Goal: Task Accomplishment & Management: Manage account settings

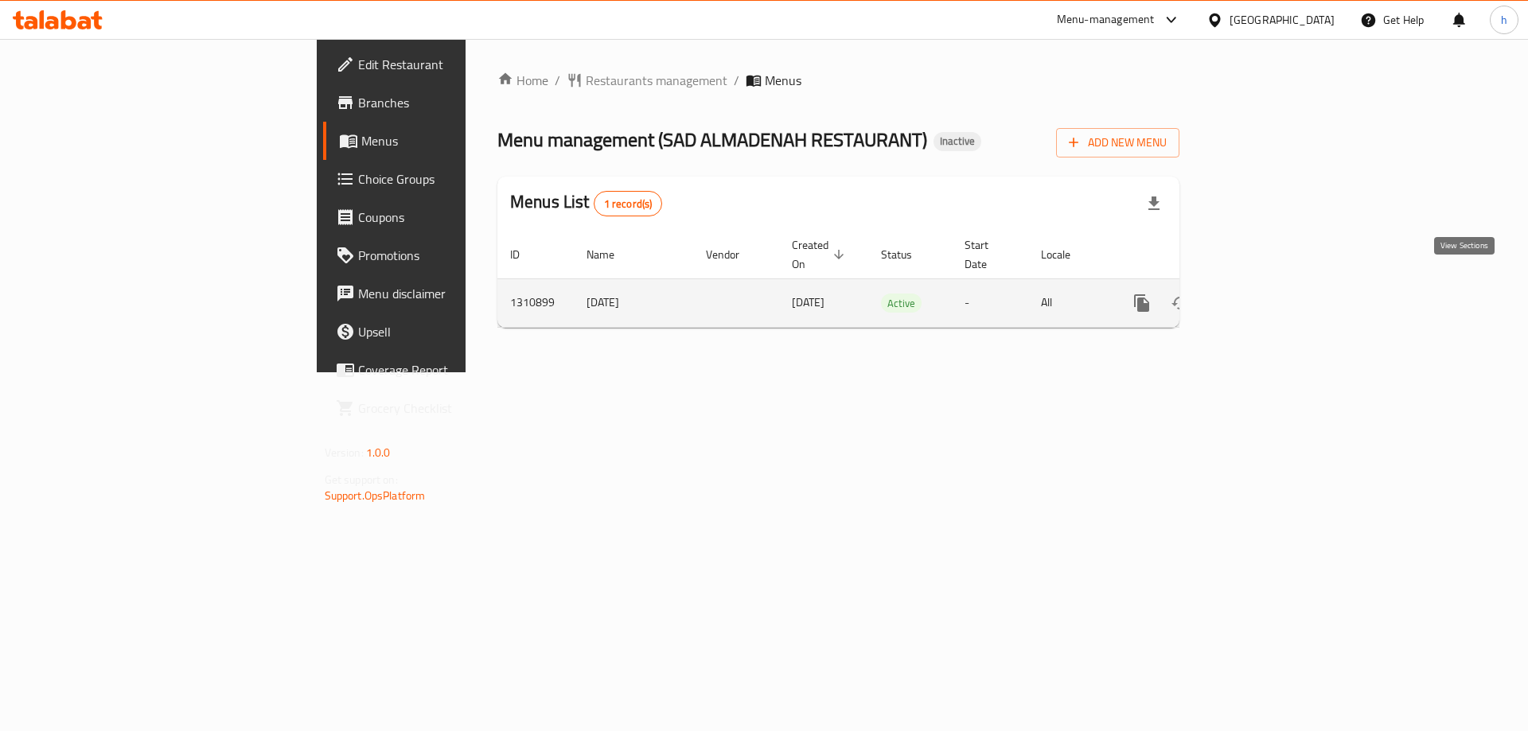
click at [1264, 296] on icon "enhanced table" at bounding box center [1257, 303] width 14 height 14
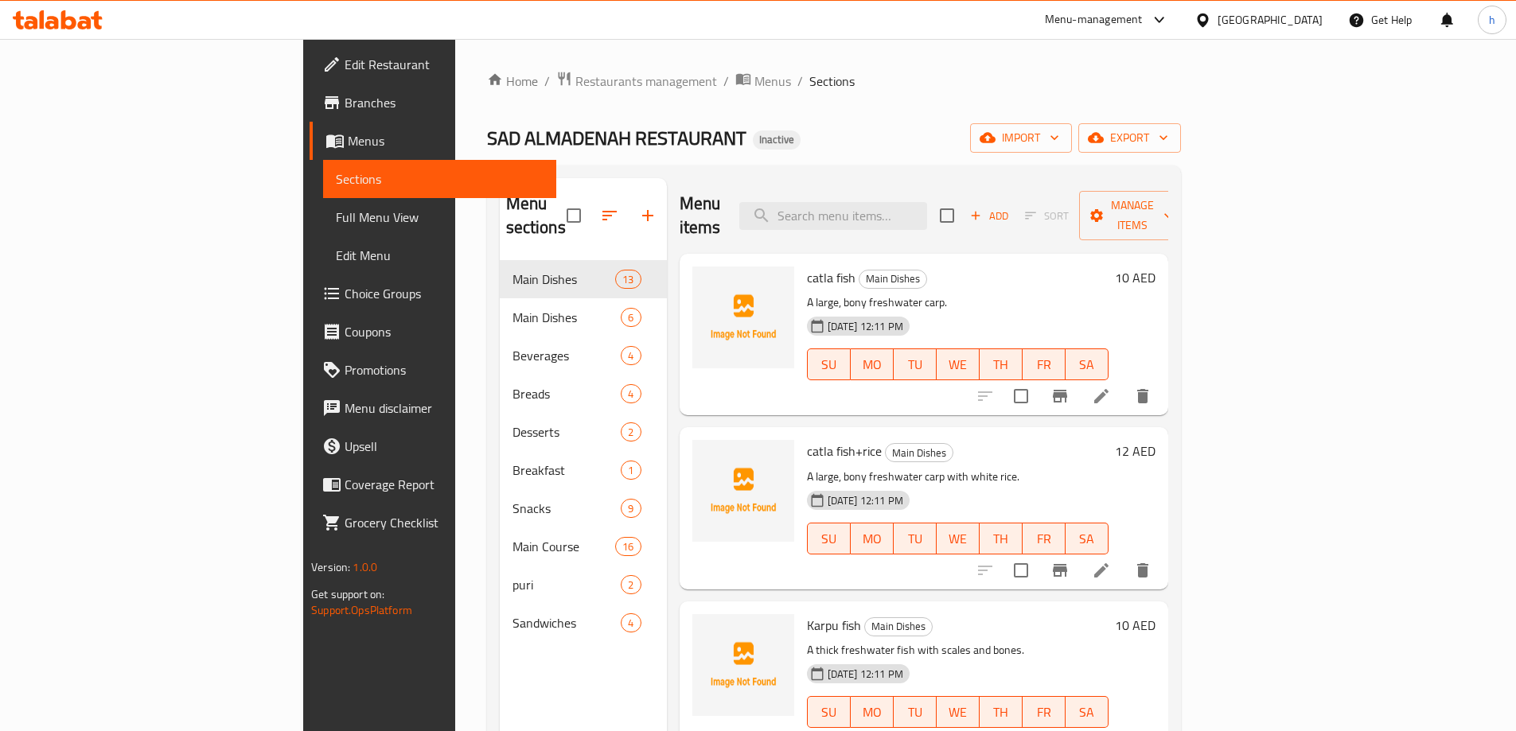
click at [645, 107] on div "Home / Restaurants management / Menus / Sections SAD ALMADENAH RESTAURANT Inact…" at bounding box center [834, 497] width 694 height 852
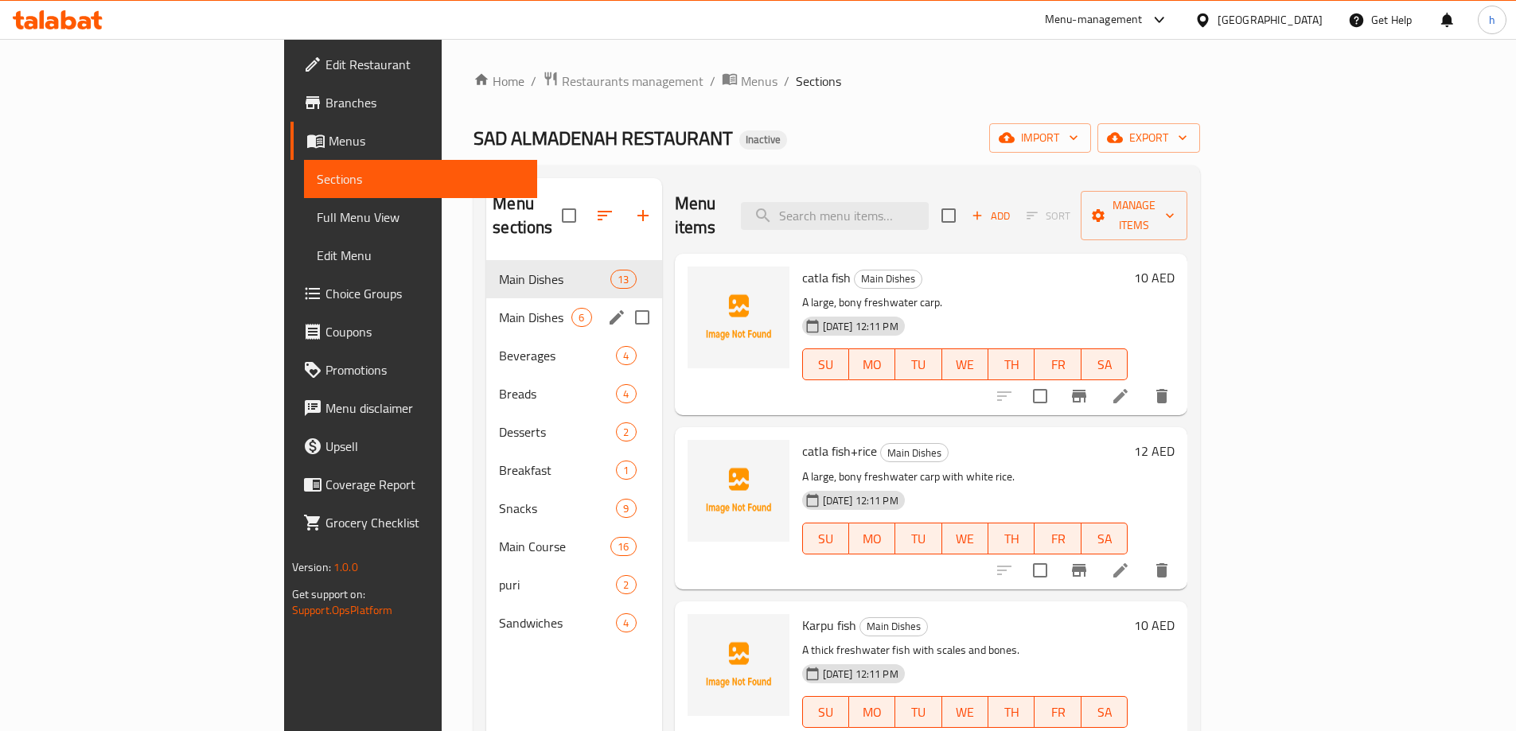
click at [486, 298] on div "Main Dishes 6" at bounding box center [573, 317] width 175 height 38
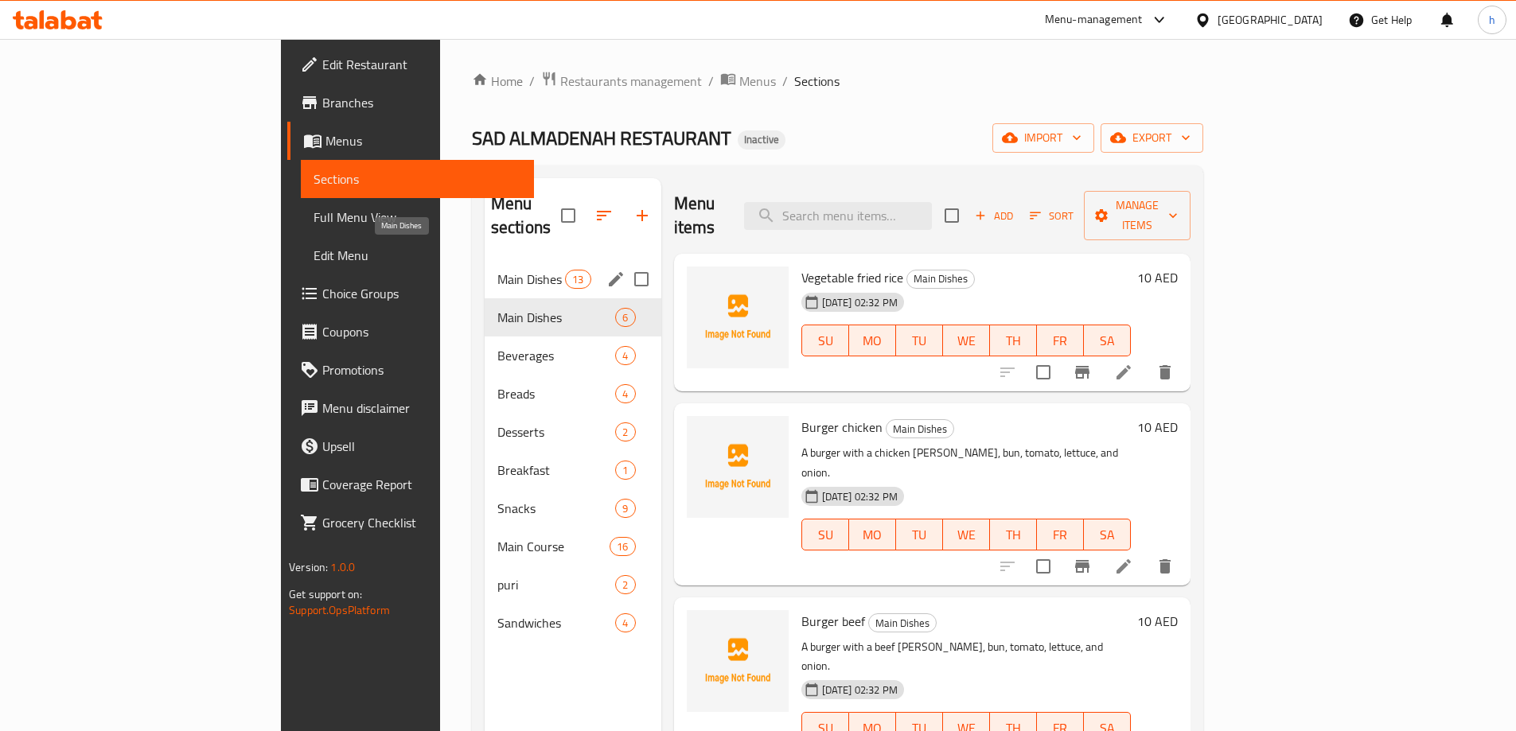
click at [497, 270] on span "Main Dishes" at bounding box center [531, 279] width 68 height 19
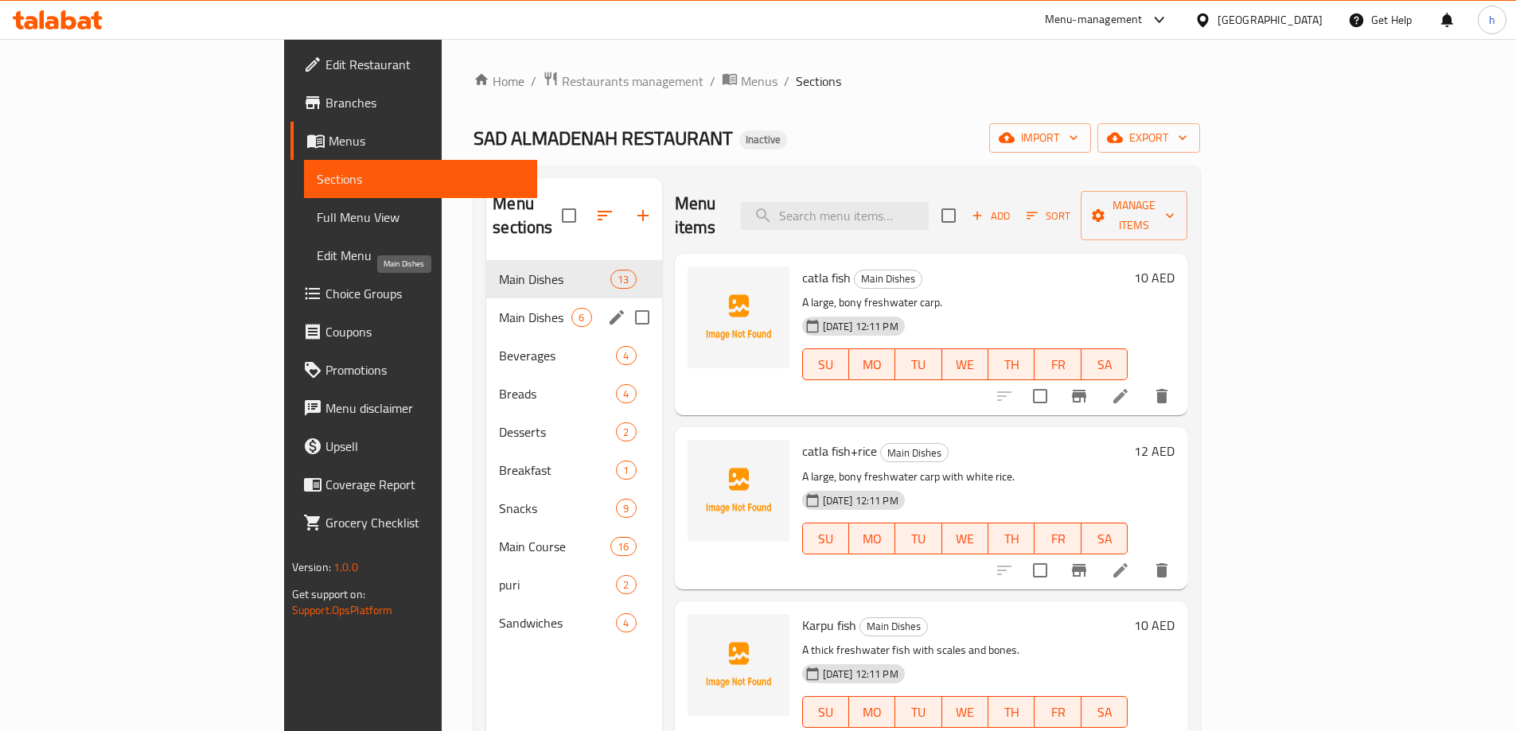
click at [499, 308] on span "Main Dishes" at bounding box center [535, 317] width 72 height 19
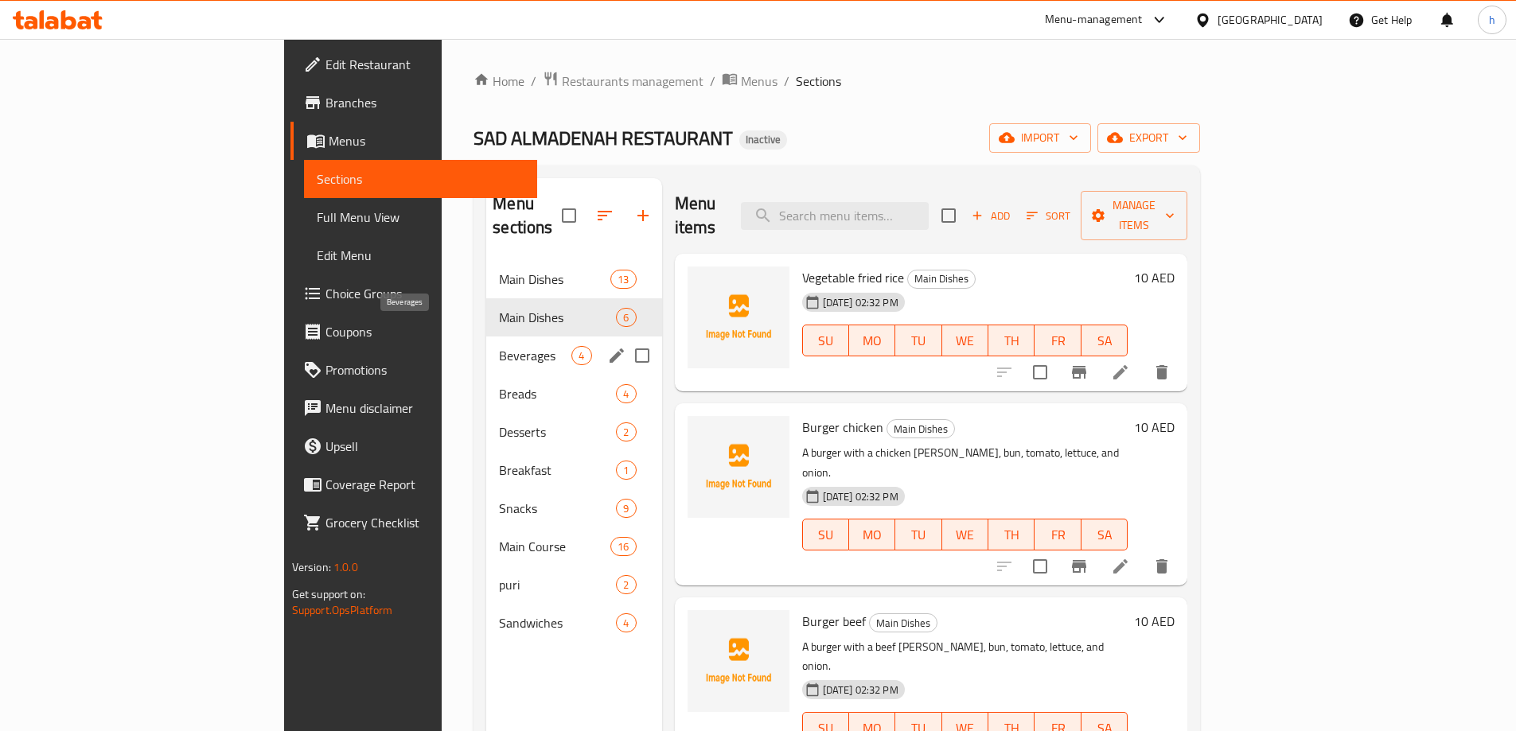
click at [499, 346] on span "Beverages" at bounding box center [535, 355] width 72 height 19
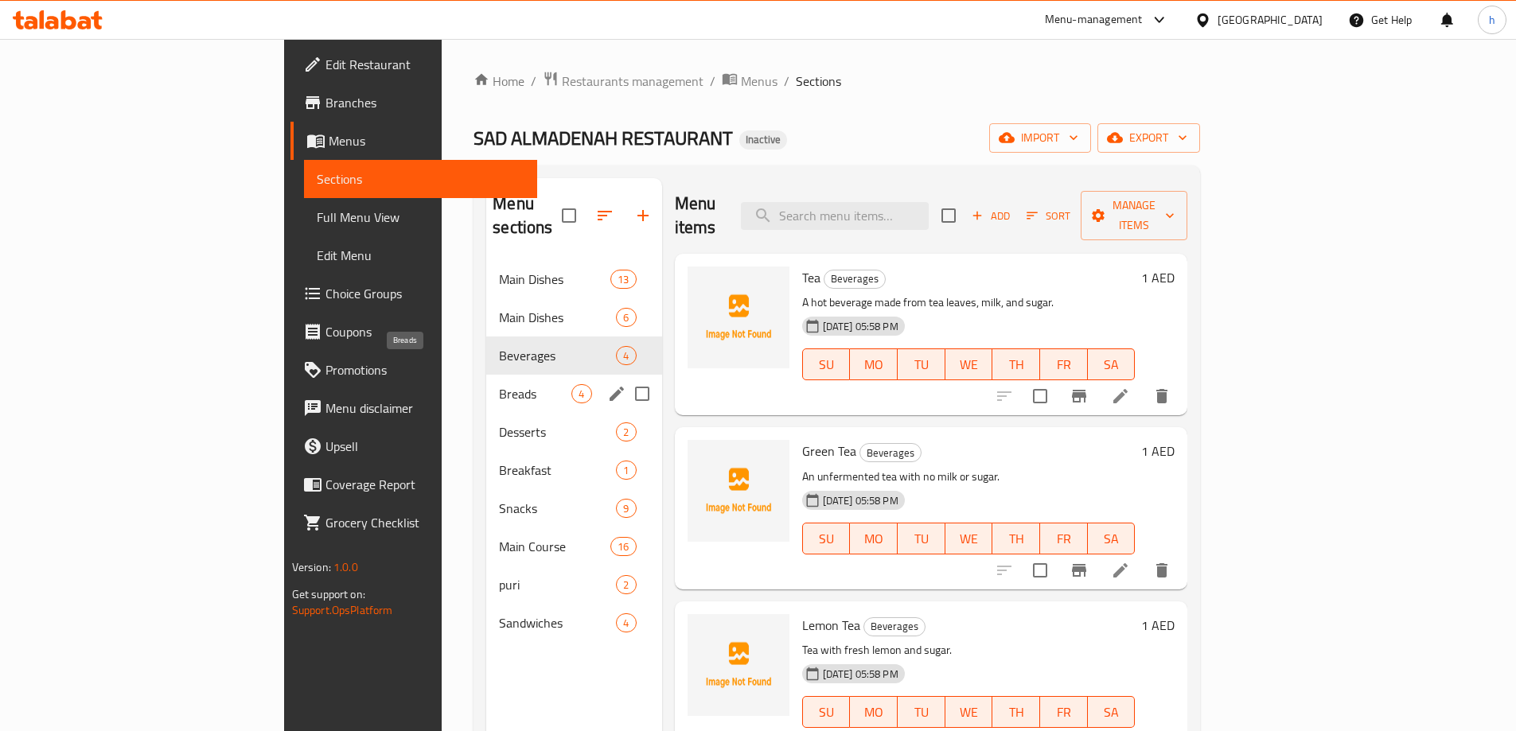
click at [499, 384] on span "Breads" at bounding box center [535, 393] width 72 height 19
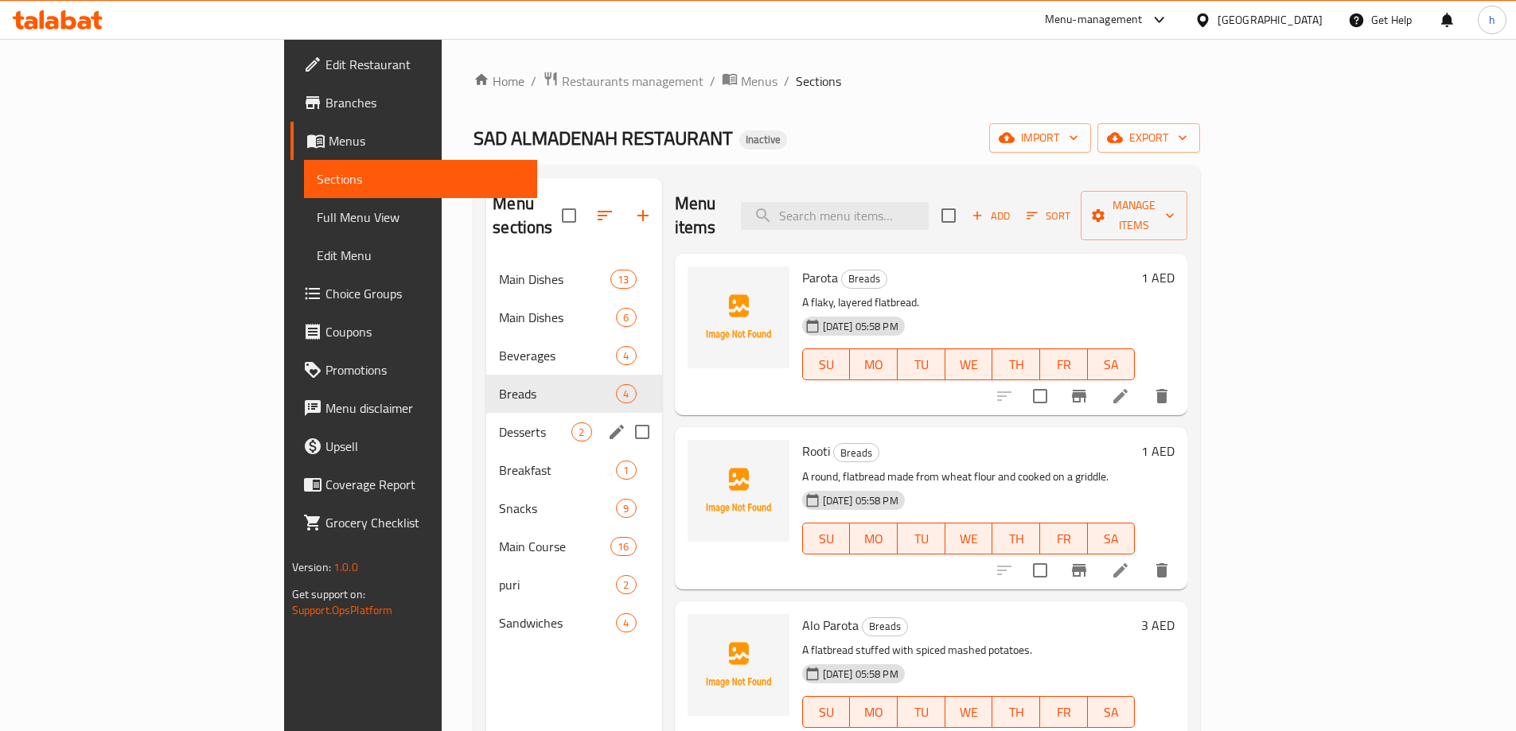
click at [499, 423] on span "Desserts" at bounding box center [535, 432] width 72 height 19
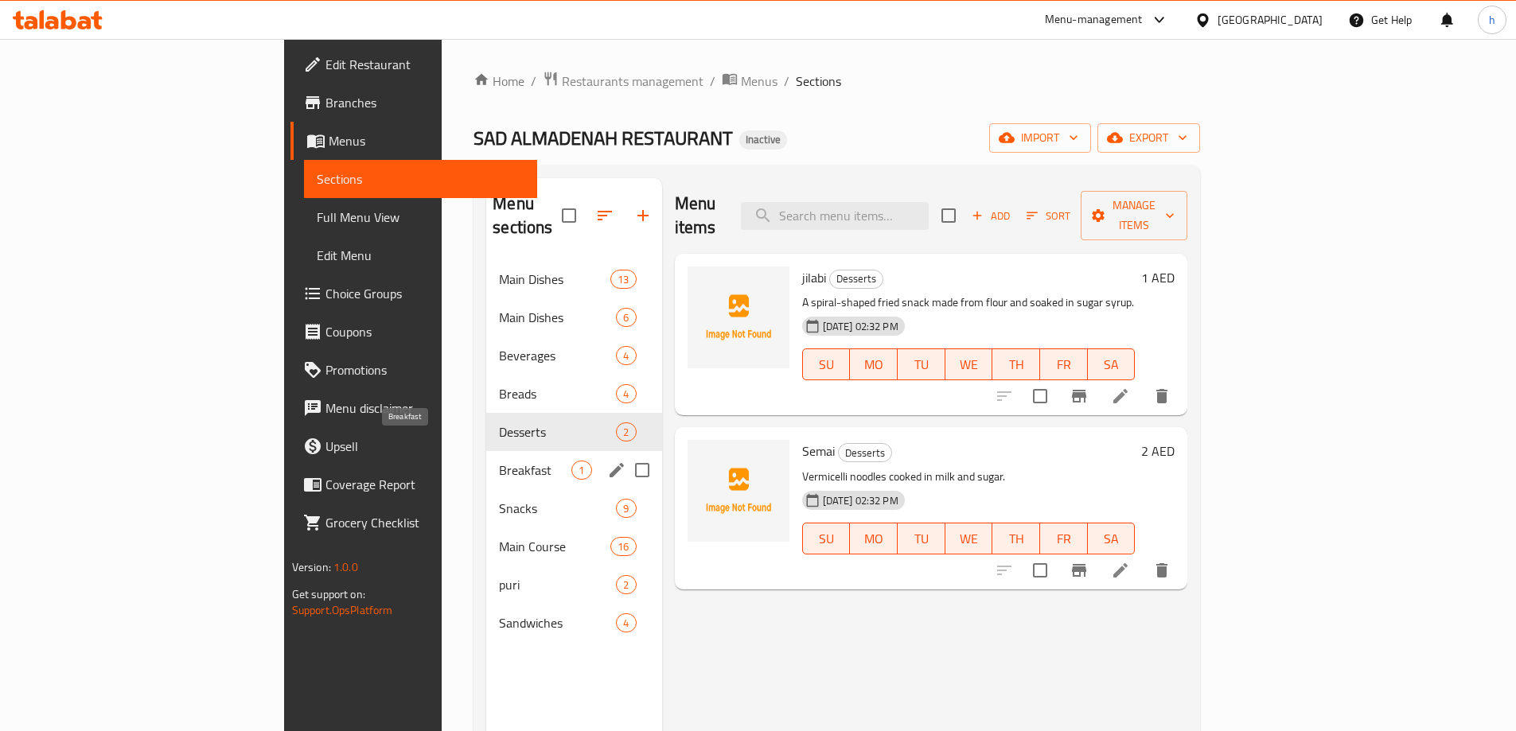
click at [499, 461] on span "Breakfast" at bounding box center [535, 470] width 72 height 19
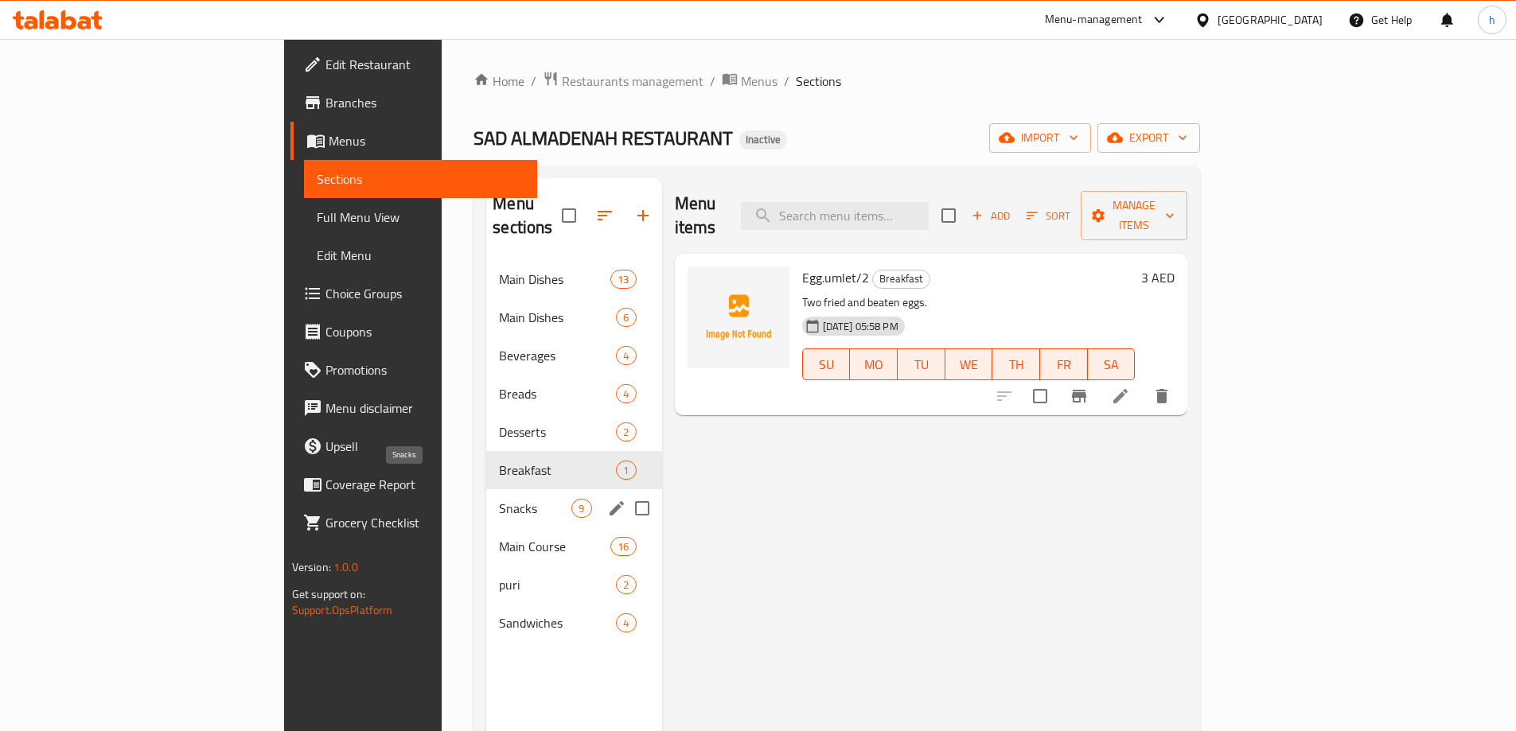
drag, startPoint x: 403, startPoint y: 482, endPoint x: 401, endPoint y: 490, distance: 8.1
click at [499, 499] on span "Snacks" at bounding box center [535, 508] width 72 height 19
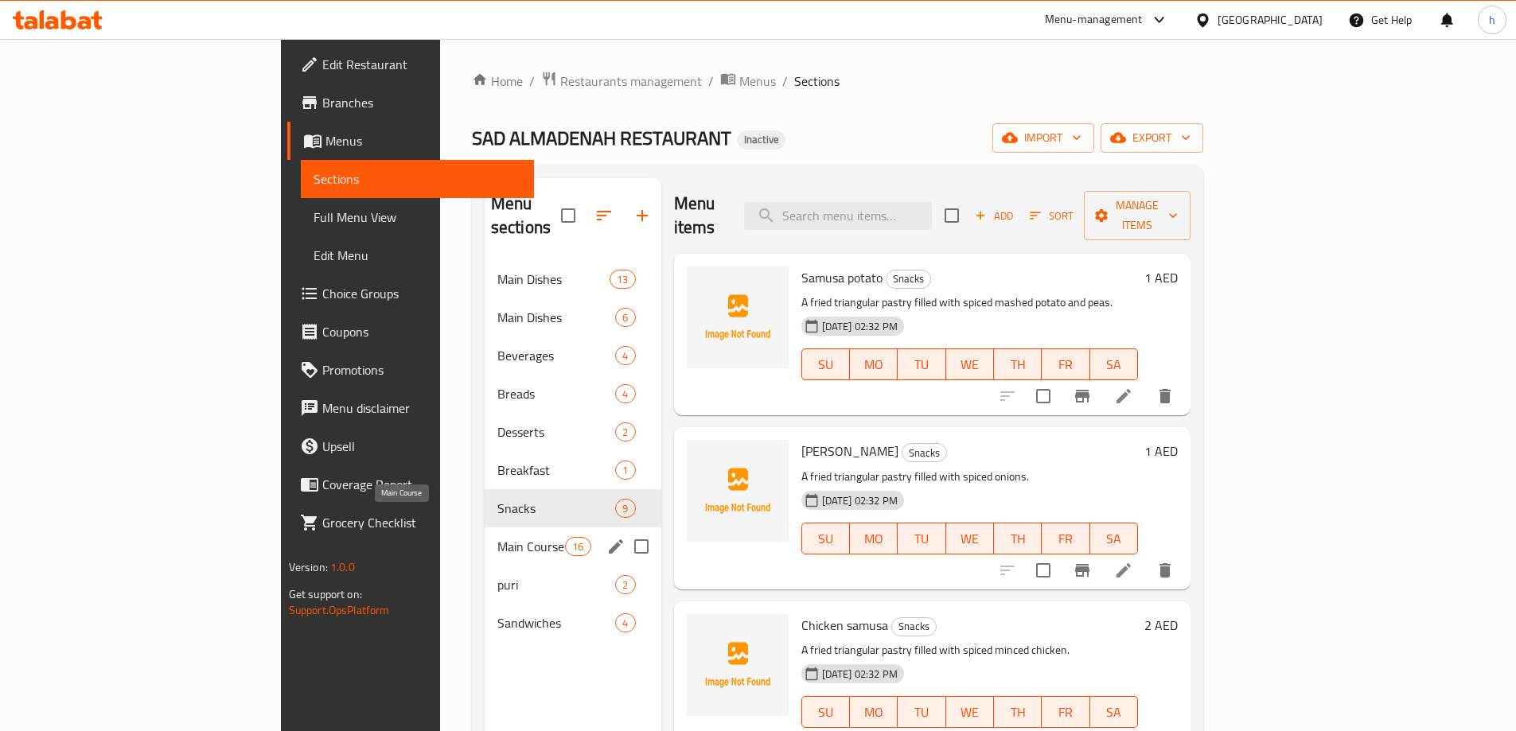
drag, startPoint x: 398, startPoint y: 520, endPoint x: 387, endPoint y: 540, distance: 22.8
click at [497, 537] on span "Main Course" at bounding box center [531, 546] width 68 height 19
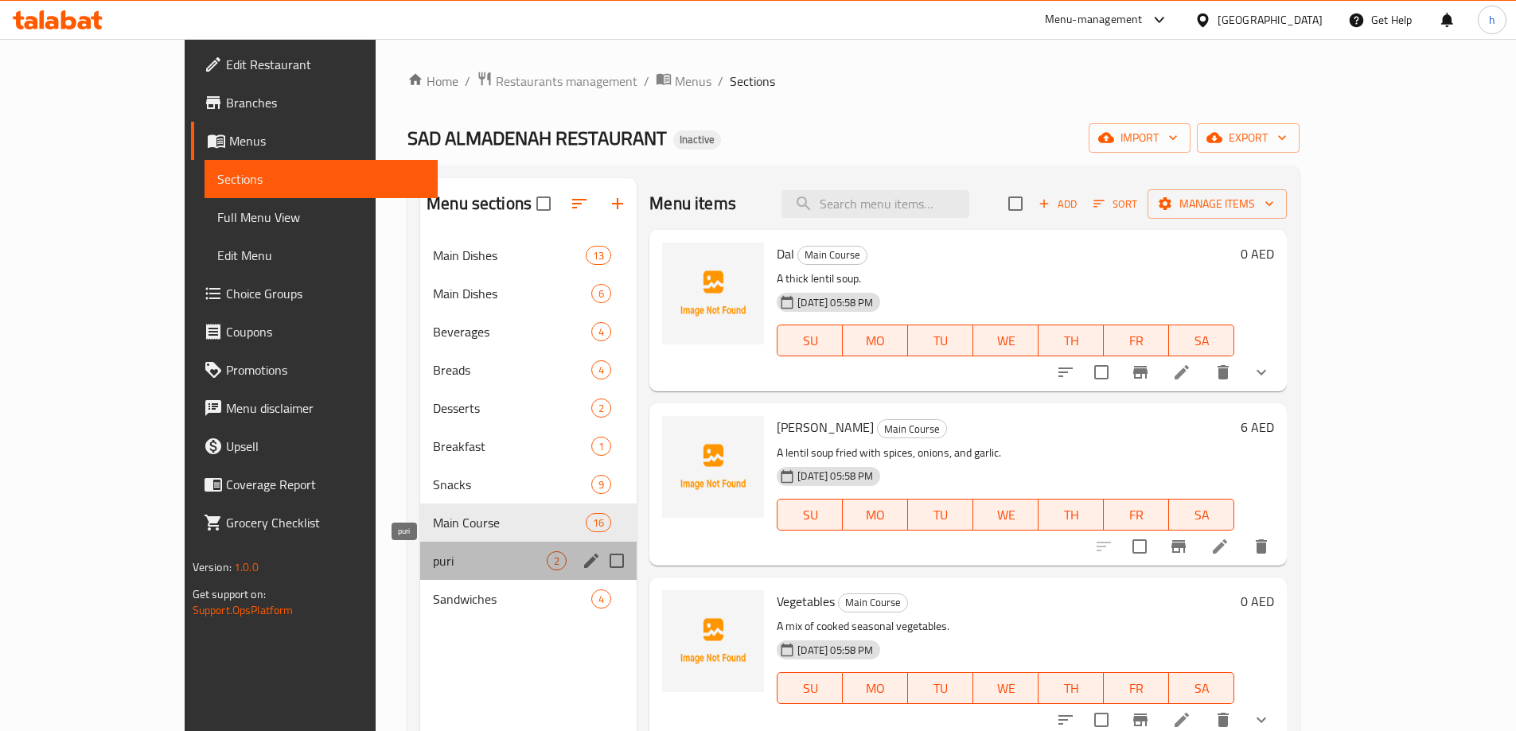
drag, startPoint x: 380, startPoint y: 553, endPoint x: 390, endPoint y: 598, distance: 46.4
click at [433, 563] on span "puri" at bounding box center [490, 561] width 114 height 19
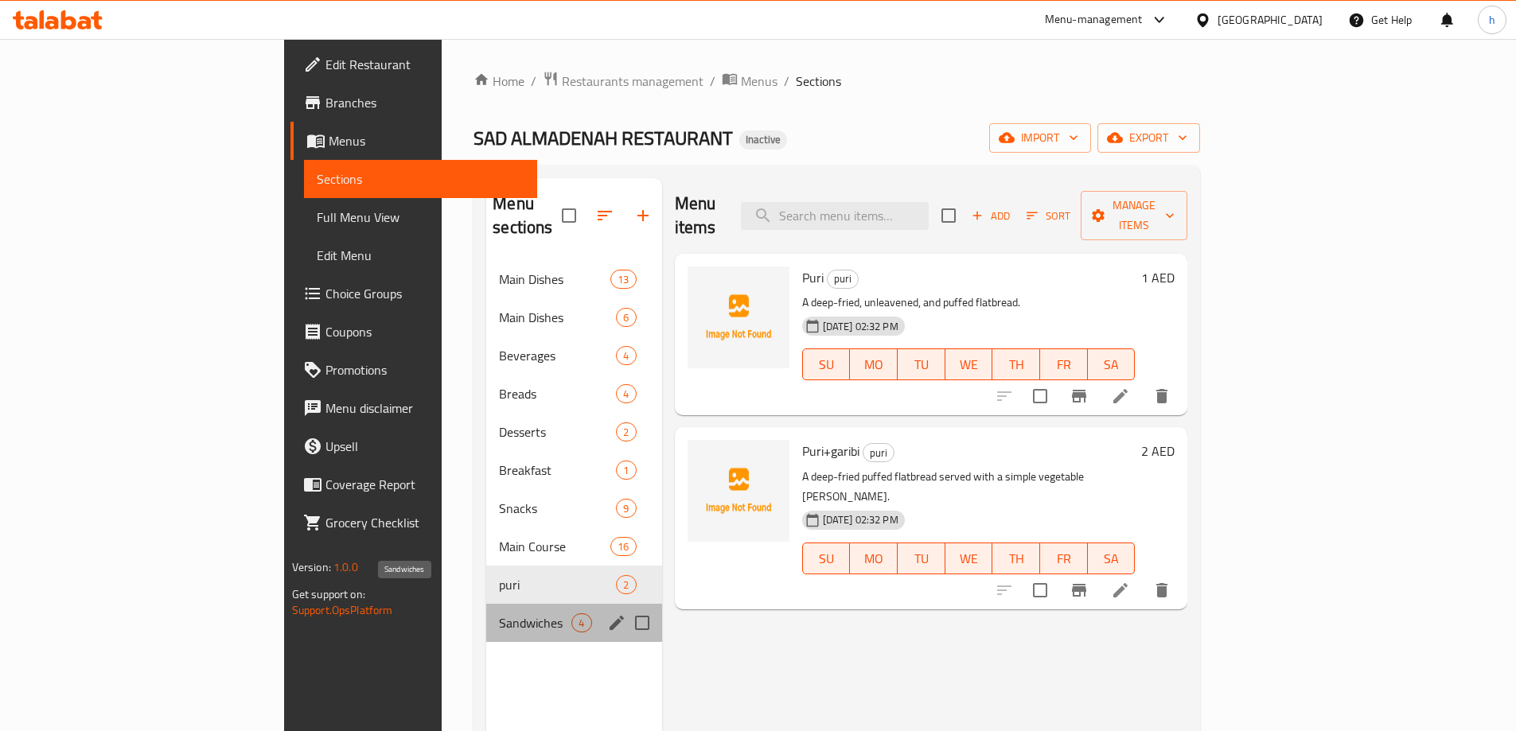
drag, startPoint x: 390, startPoint y: 598, endPoint x: 382, endPoint y: 596, distance: 8.3
click at [499, 614] on span "Sandwiches" at bounding box center [535, 623] width 72 height 19
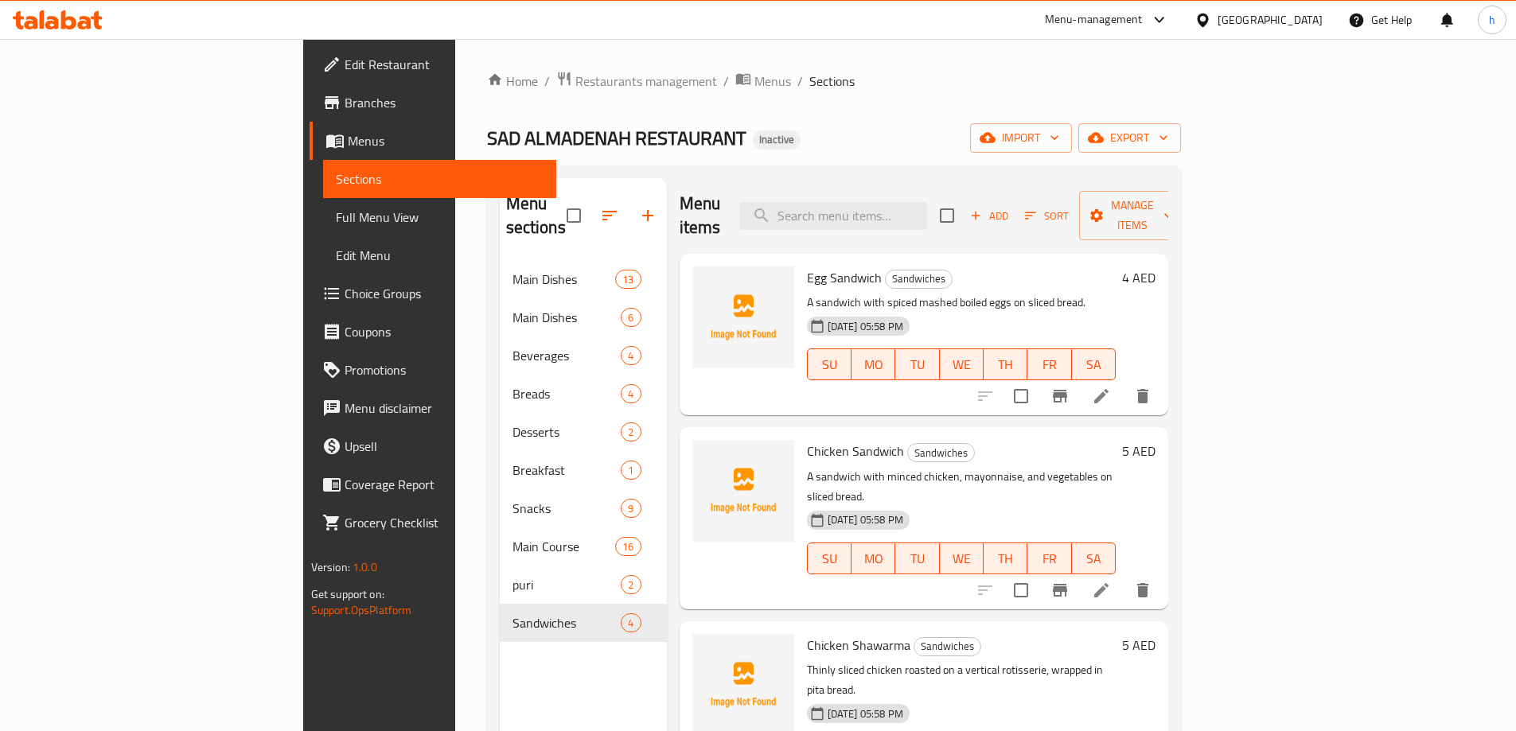
click at [665, 146] on div "SAD ALMADENAH RESTAURANT Inactive import export" at bounding box center [834, 137] width 694 height 29
click at [771, 104] on div "Home / Restaurants management / Menus / Sections SAD ALMADENAH RESTAURANT Inact…" at bounding box center [834, 497] width 694 height 852
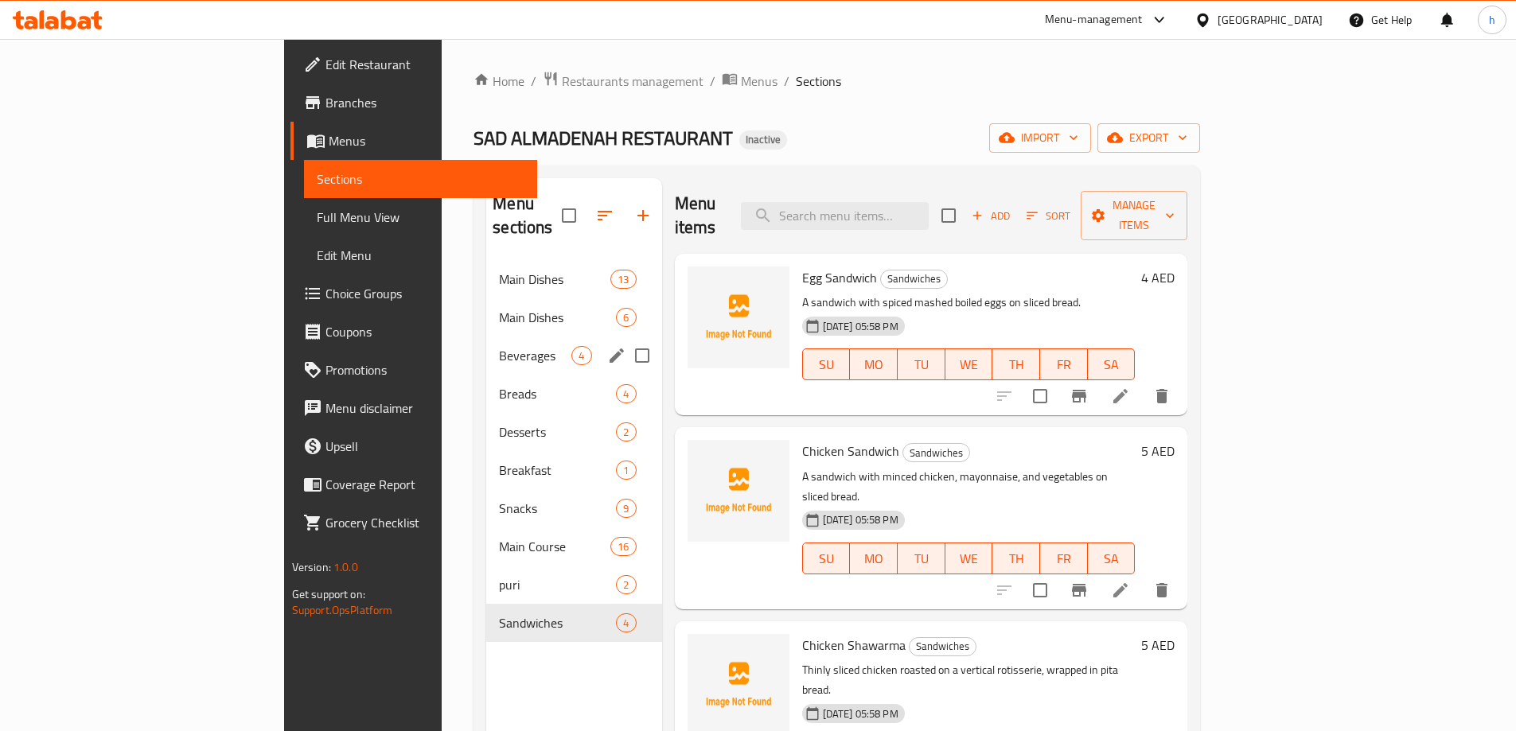
click at [486, 343] on div "Beverages 4" at bounding box center [573, 356] width 175 height 38
